Goal: Task Accomplishment & Management: Use online tool/utility

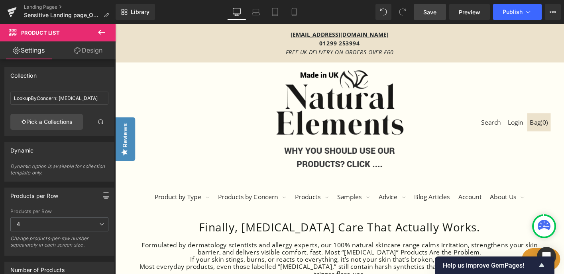
click at [432, 12] on span "Save" at bounding box center [430, 12] width 13 height 8
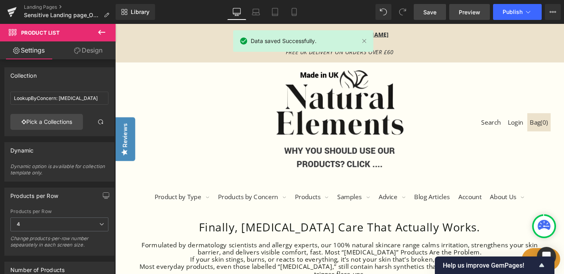
click at [475, 9] on span "Preview" at bounding box center [470, 12] width 22 height 8
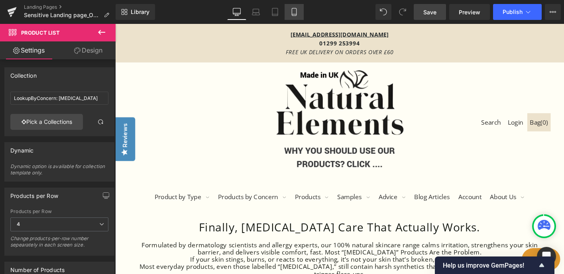
click at [296, 12] on icon at bounding box center [294, 12] width 8 height 8
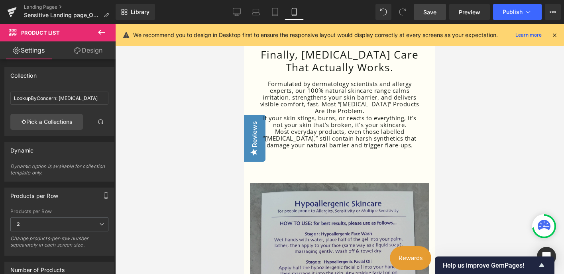
scroll to position [85, 0]
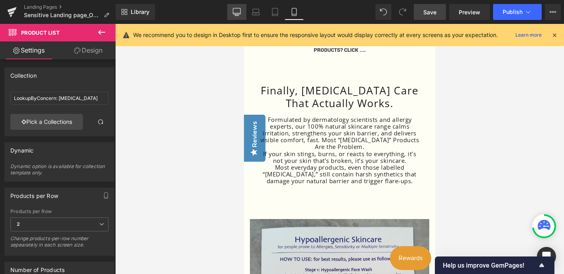
click at [241, 10] on link "Desktop" at bounding box center [236, 12] width 19 height 16
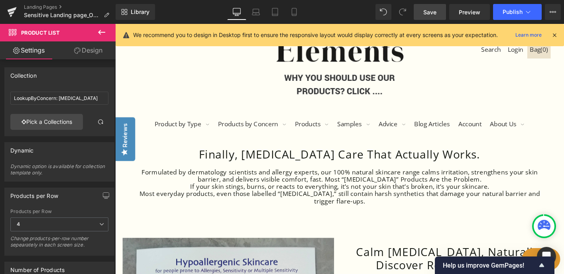
scroll to position [127, 0]
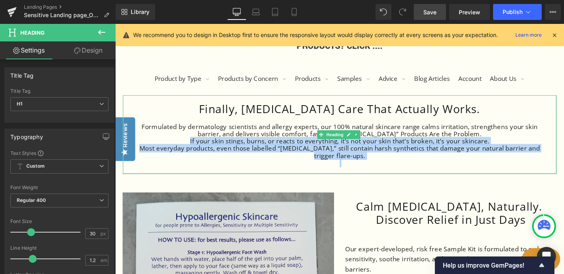
drag, startPoint x: 189, startPoint y: 151, endPoint x: 447, endPoint y: 172, distance: 259.3
click at [447, 172] on div "Finally, [MEDICAL_DATA] Care That Actually Works. Formulated by dermatology sci…" at bounding box center [356, 143] width 467 height 85
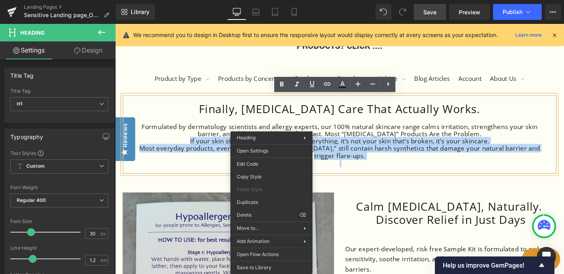
click at [459, 160] on div "Most everyday products, even those labelled “[MEDICAL_DATA],” still contain har…" at bounding box center [356, 162] width 451 height 16
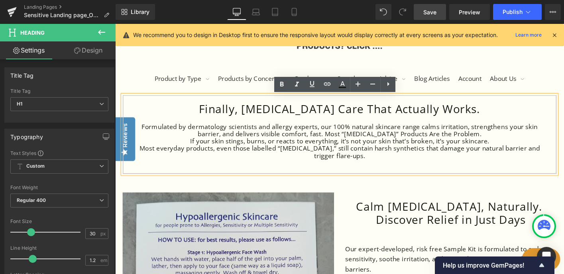
drag, startPoint x: 305, startPoint y: 162, endPoint x: 231, endPoint y: 153, distance: 75.1
click at [192, 151] on div "Finally, [MEDICAL_DATA] Care That Actually Works. Formulated by dermatology sci…" at bounding box center [356, 143] width 467 height 85
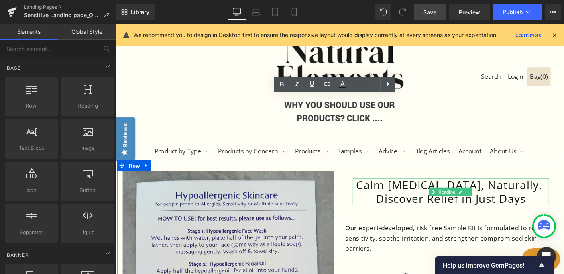
scroll to position [49, 0]
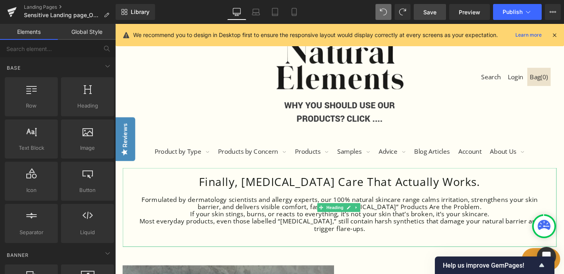
click at [387, 240] on div "Most everyday products, even those labelled “[MEDICAL_DATA],” still contain har…" at bounding box center [356, 240] width 451 height 16
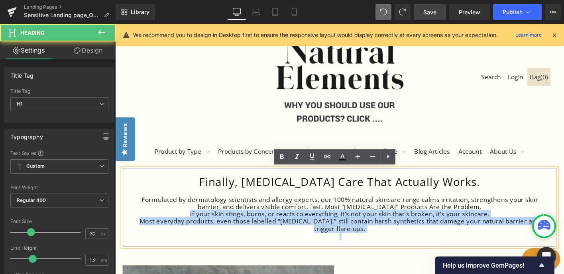
drag, startPoint x: 191, startPoint y: 226, endPoint x: 405, endPoint y: 252, distance: 215.0
click at [405, 252] on div "Finally, [MEDICAL_DATA] Care That Actually Works. Formulated by dermatology sci…" at bounding box center [356, 221] width 467 height 85
click at [391, 239] on div "Most everyday products, even those labelled “[MEDICAL_DATA],” still contain har…" at bounding box center [356, 240] width 451 height 16
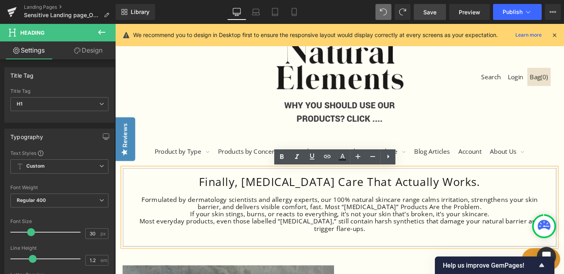
drag, startPoint x: 247, startPoint y: 221, endPoint x: 433, endPoint y: 211, distance: 186.5
click at [433, 211] on div "Formulated by dermatology scientists and allergy experts, our 100% natural skin…" at bounding box center [356, 217] width 451 height 16
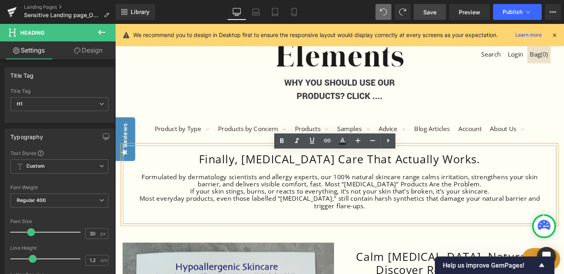
scroll to position [89, 0]
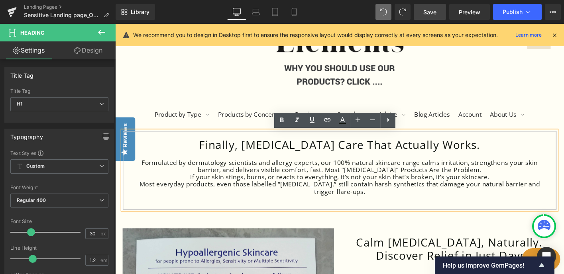
click at [231, 180] on div "Formulated by dermatology scientists and allergy experts, our 100% natural skin…" at bounding box center [356, 178] width 451 height 16
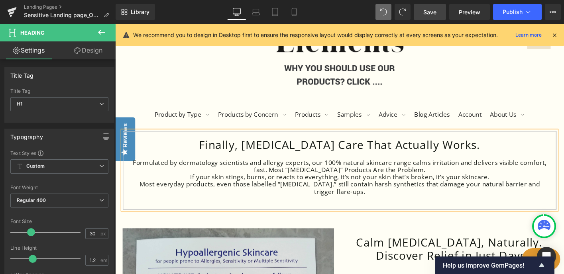
click at [301, 182] on div "Formulated by dermatology scientists and allergy experts, our 100% natural skin…" at bounding box center [356, 178] width 451 height 16
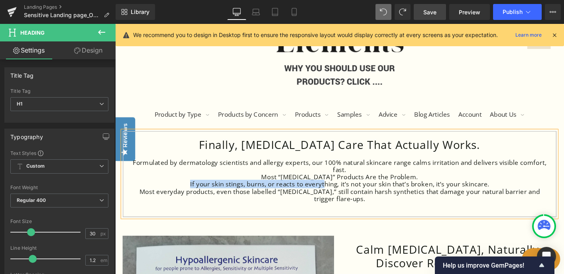
drag, startPoint x: 438, startPoint y: 189, endPoint x: 286, endPoint y: 194, distance: 151.7
click at [286, 194] on div "Finally, [MEDICAL_DATA] Care That Actually Works. Formulated by dermatology sci…" at bounding box center [356, 185] width 467 height 93
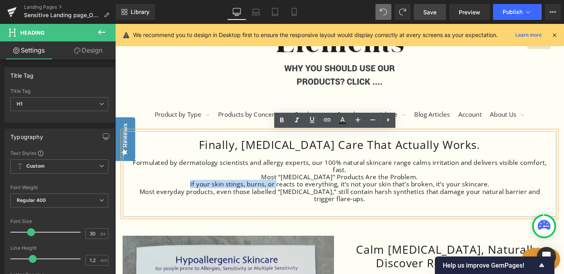
click at [450, 188] on div "Most “[MEDICAL_DATA]” Products Are the Problem." at bounding box center [356, 189] width 451 height 8
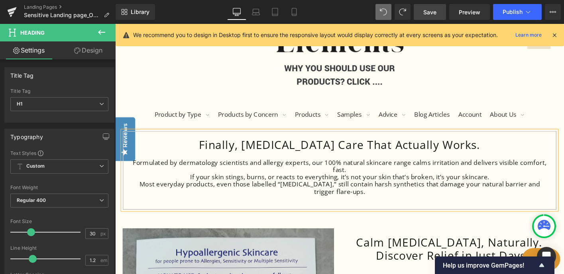
drag, startPoint x: 239, startPoint y: 175, endPoint x: 224, endPoint y: 174, distance: 14.4
click at [224, 174] on div "Formulated by dermatology scientists and allergy experts, our 100% natural skin…" at bounding box center [356, 178] width 451 height 16
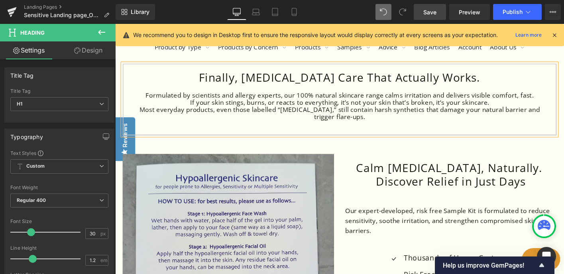
scroll to position [146, 0]
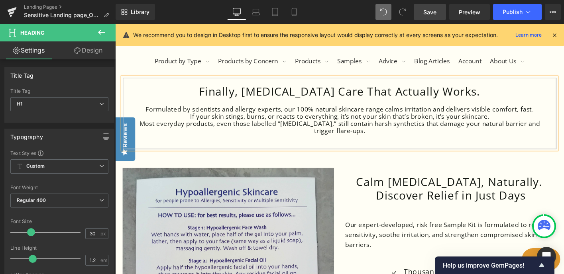
drag, startPoint x: 390, startPoint y: 143, endPoint x: 191, endPoint y: 124, distance: 199.9
click at [191, 124] on div "Finally, [MEDICAL_DATA] Care That Actually Works. Formulated by scientists and …" at bounding box center [356, 120] width 467 height 77
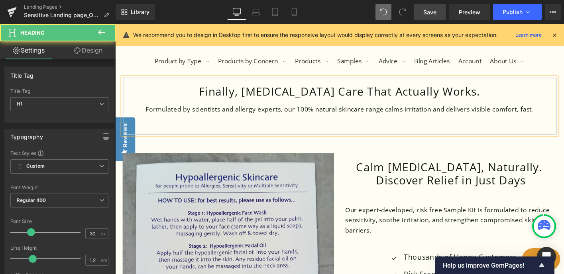
click at [194, 114] on div "Formulated by scientists and allergy experts, our 100% natural skincare range c…" at bounding box center [356, 116] width 451 height 8
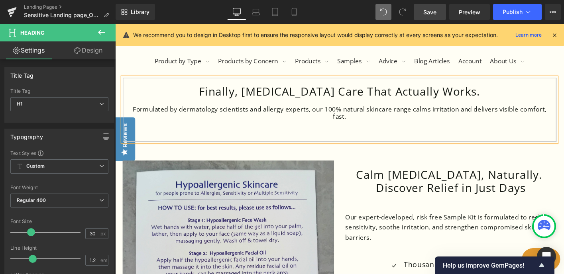
click at [374, 137] on div at bounding box center [356, 139] width 451 height 8
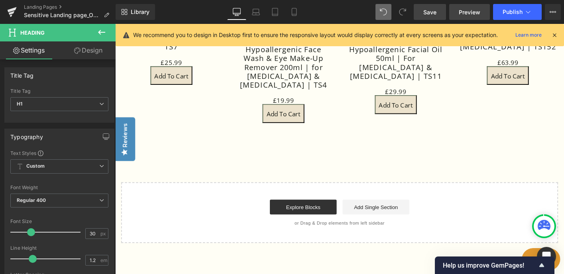
scroll to position [1515, 0]
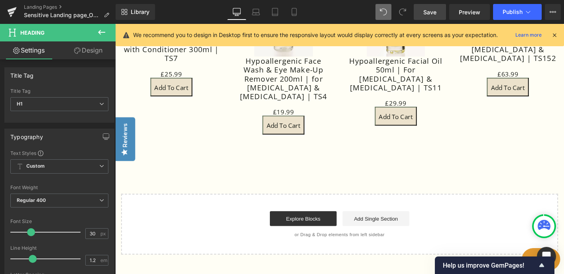
click at [429, 12] on span "Save" at bounding box center [430, 12] width 13 height 8
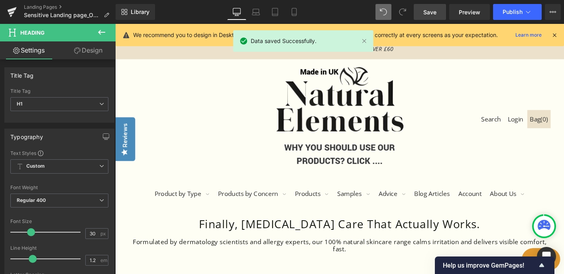
scroll to position [0, 0]
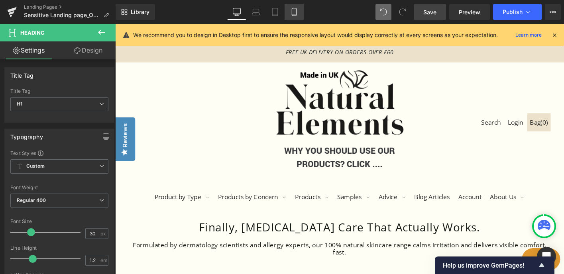
click at [296, 11] on icon at bounding box center [294, 12] width 8 height 8
type input "26.25"
type input "100"
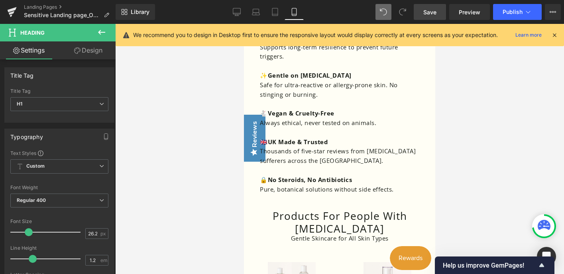
scroll to position [1536, 0]
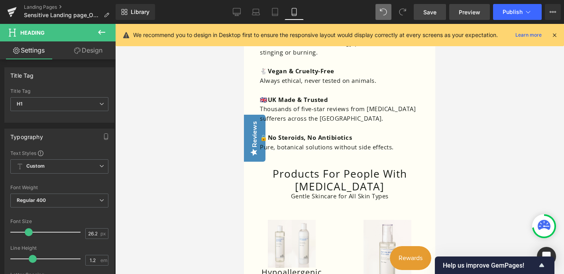
click at [474, 13] on span "Preview" at bounding box center [470, 12] width 22 height 8
